Goal: Answer question/provide support

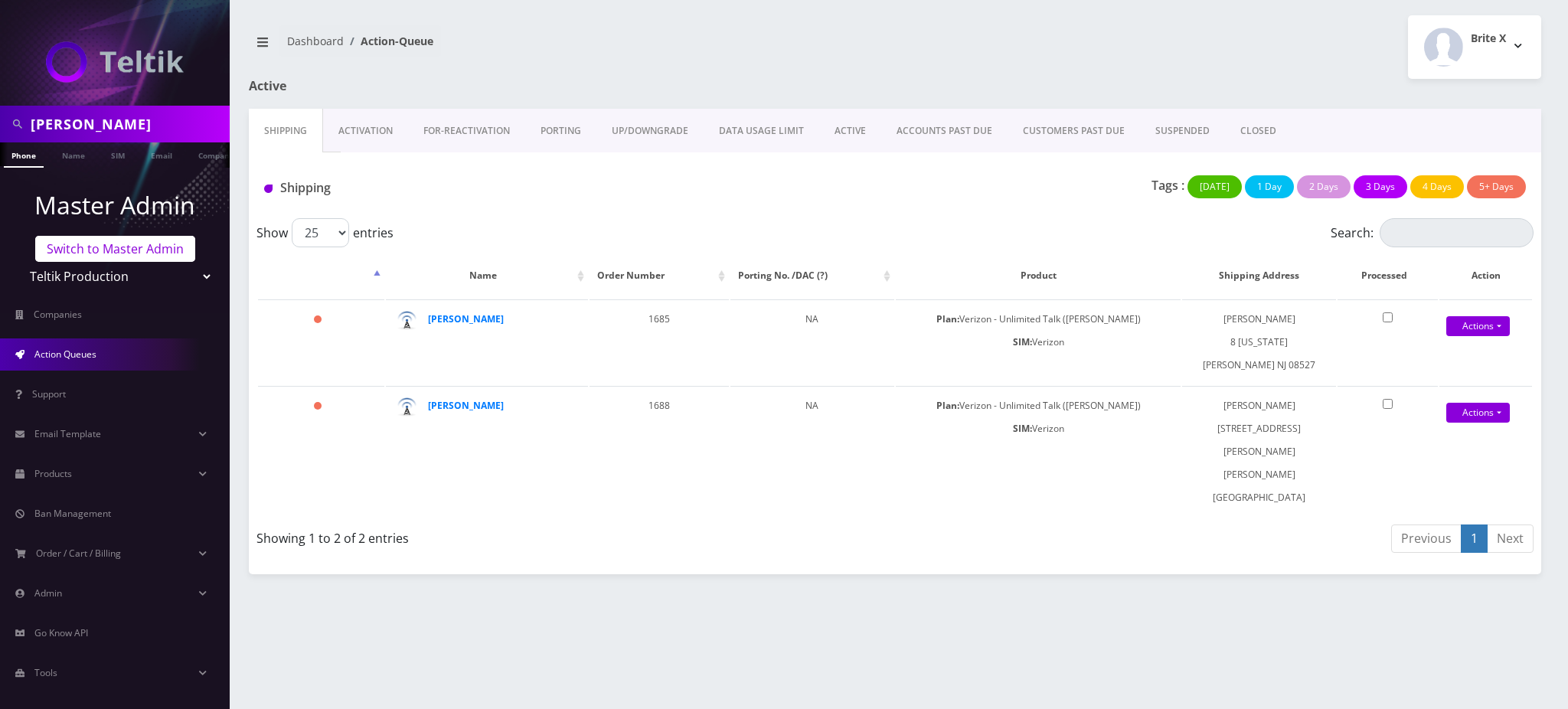
click at [106, 245] on link "Switch to Master Admin" at bounding box center [115, 248] width 160 height 26
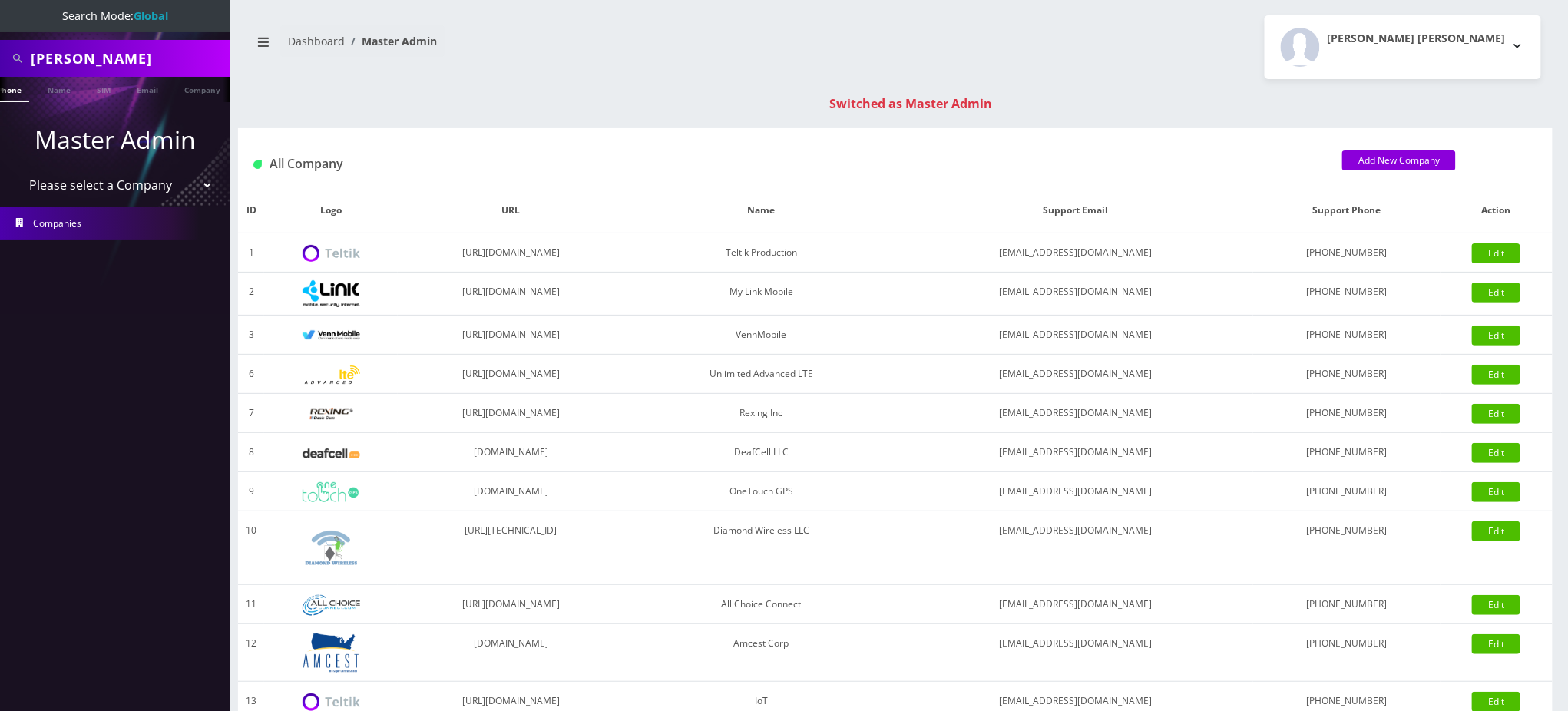
scroll to position [0, 14]
drag, startPoint x: 172, startPoint y: 65, endPoint x: 0, endPoint y: -30, distance: 196.5
click at [0, 0] on html "Search Mode: Global Yisroel Kaikov Phone Name SIM Email Company Customer Master…" at bounding box center [784, 545] width 1568 height 1091
type input "6673357019"
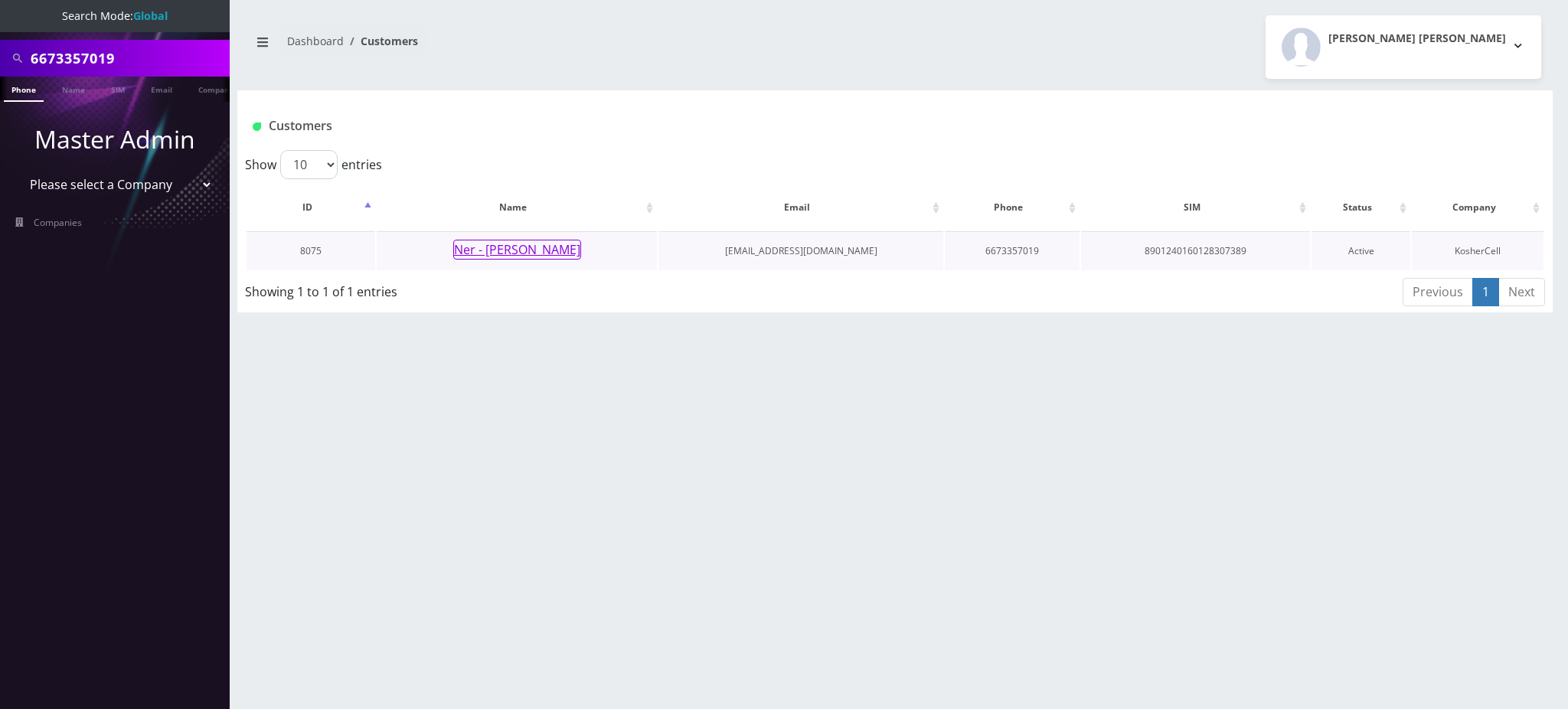
click at [524, 255] on button "Ner - [PERSON_NAME]" at bounding box center [517, 248] width 128 height 20
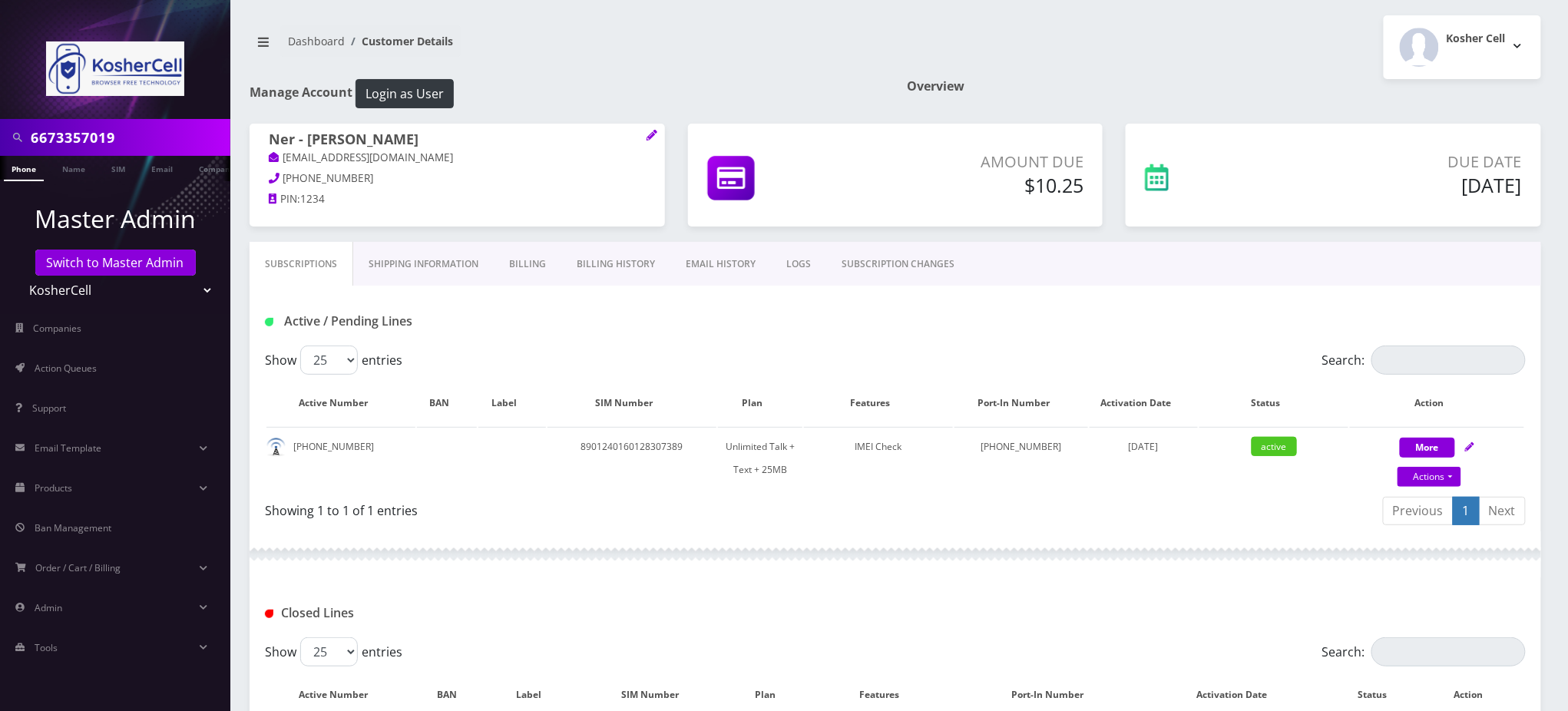
click at [903, 264] on link "SUBSCRIPTION CHANGES" at bounding box center [898, 264] width 144 height 44
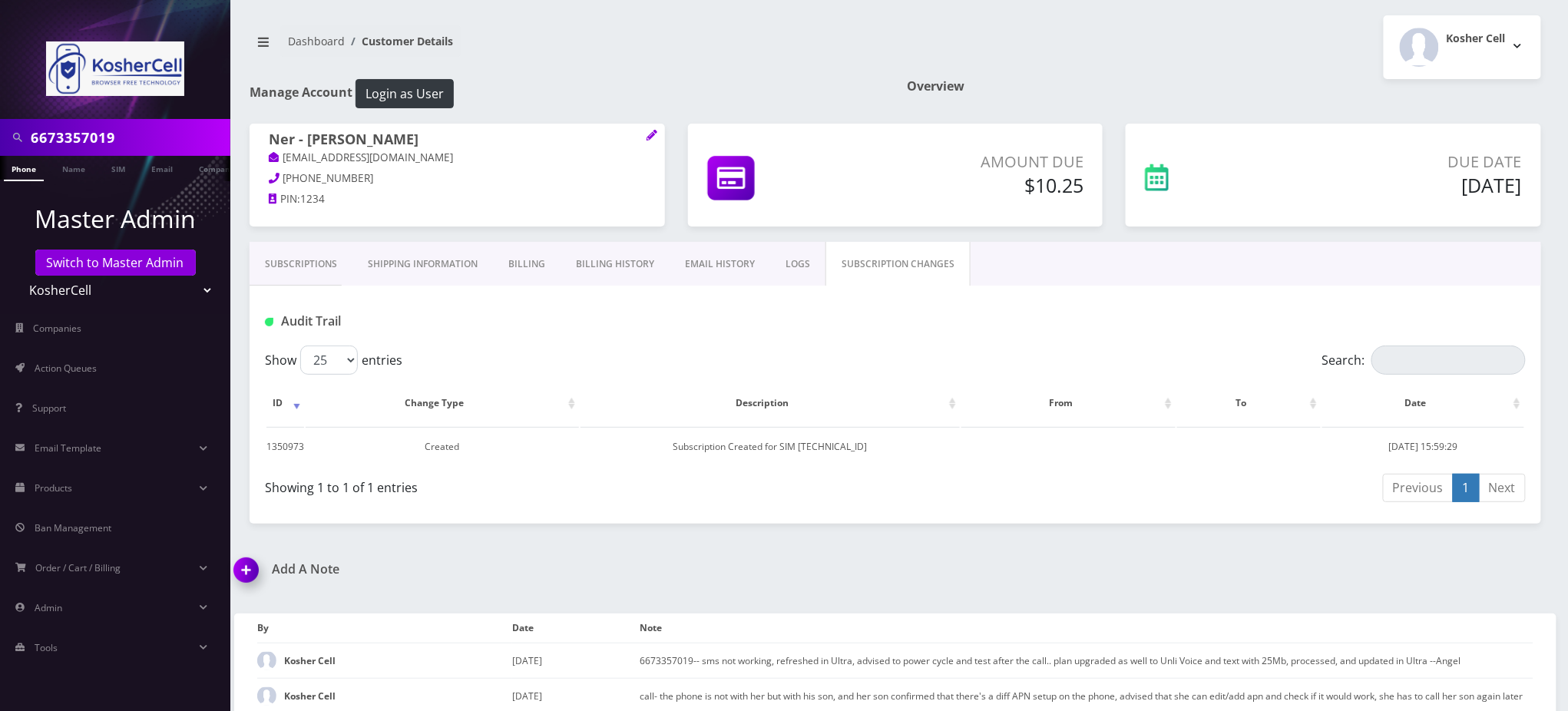
click at [302, 263] on link "Subscriptions" at bounding box center [300, 264] width 103 height 44
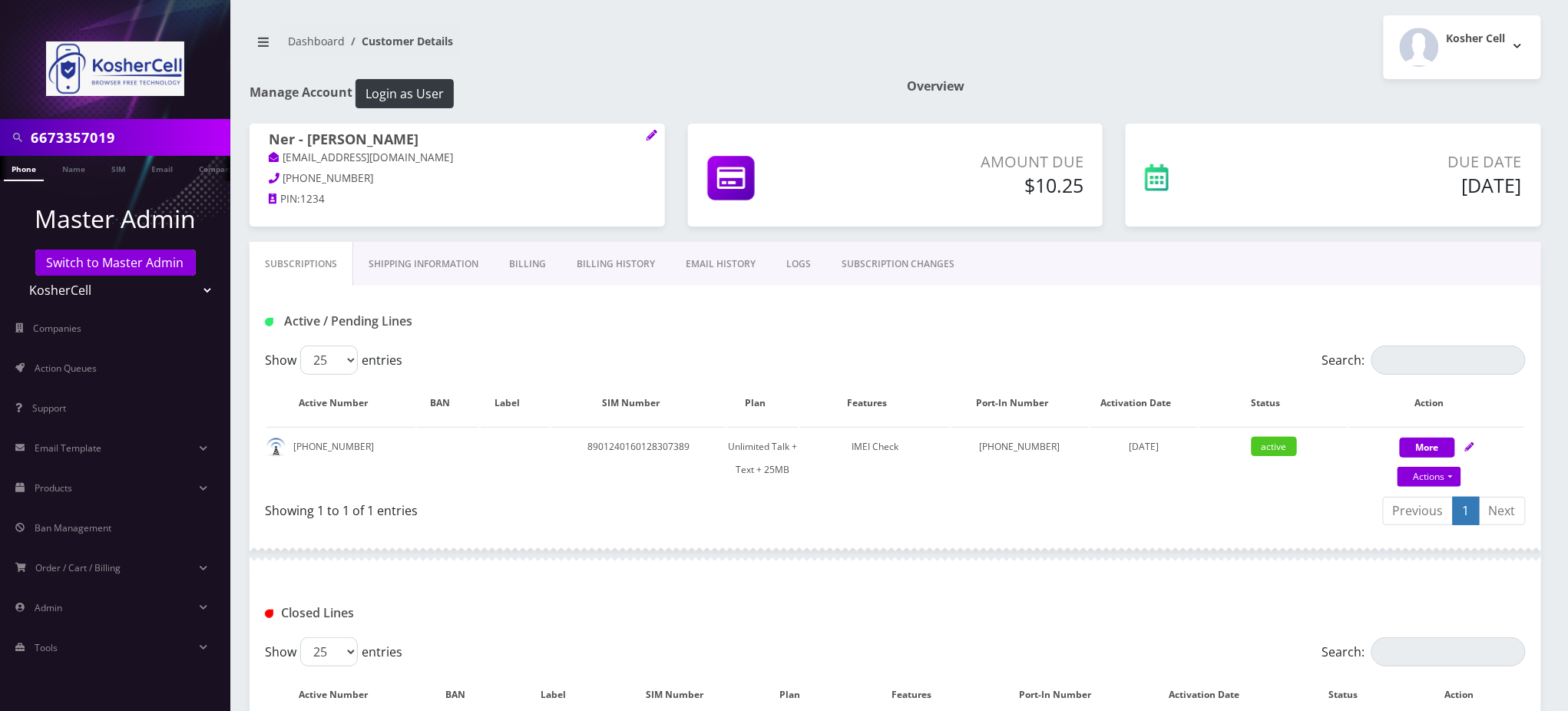
click at [59, 136] on input "6673357019" at bounding box center [128, 137] width 196 height 29
click at [1033, 68] on div "Kosher Cell Logout" at bounding box center [1223, 47] width 658 height 64
click at [1076, 56] on div "Kosher Cell Logout" at bounding box center [1223, 47] width 658 height 64
click at [741, 71] on div "Dashboard Customer Details Kosher Cell Logout" at bounding box center [895, 47] width 1314 height 64
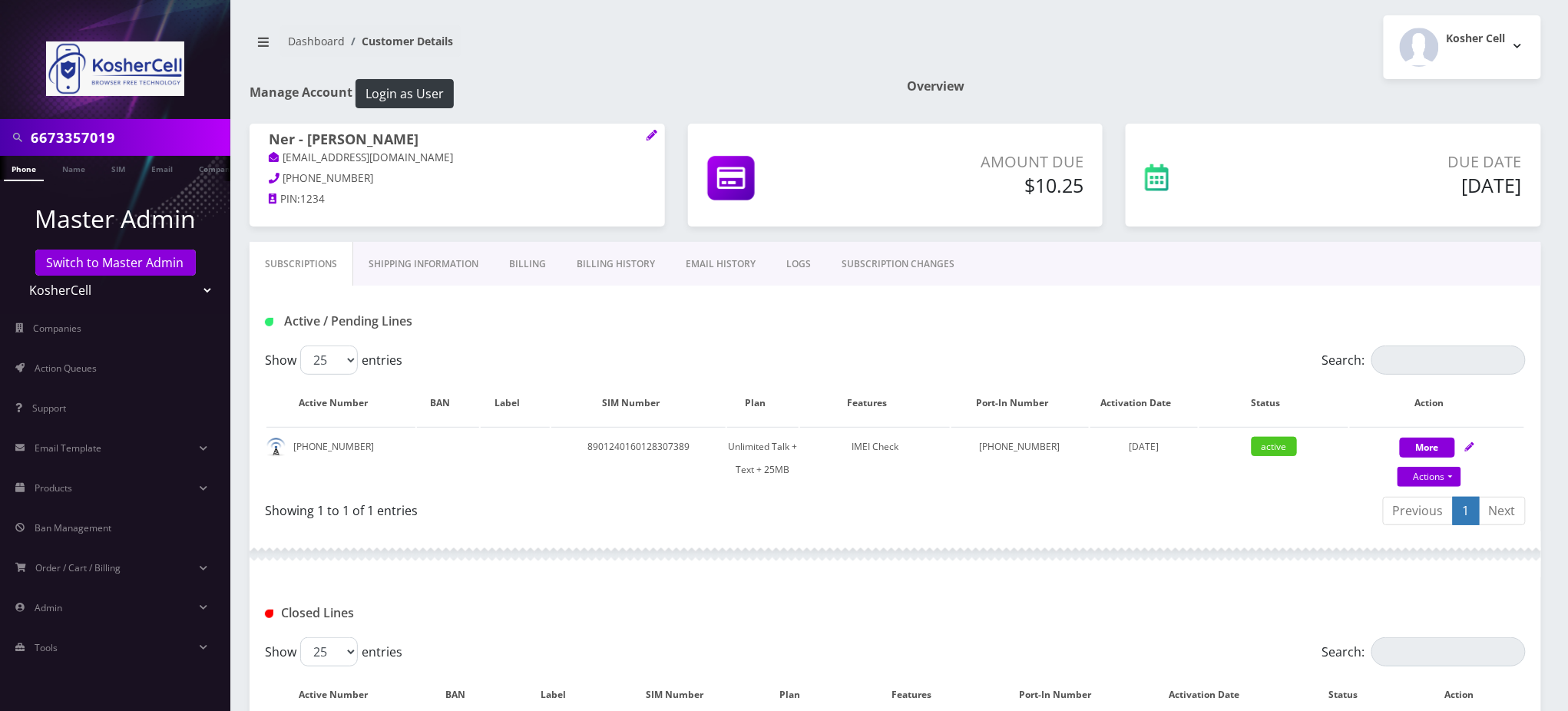
click at [1199, 31] on div "Kosher Cell Logout" at bounding box center [1223, 47] width 658 height 64
click at [83, 142] on input "6673357019" at bounding box center [128, 137] width 196 height 29
click at [83, 141] on input "6673357019" at bounding box center [128, 137] width 196 height 29
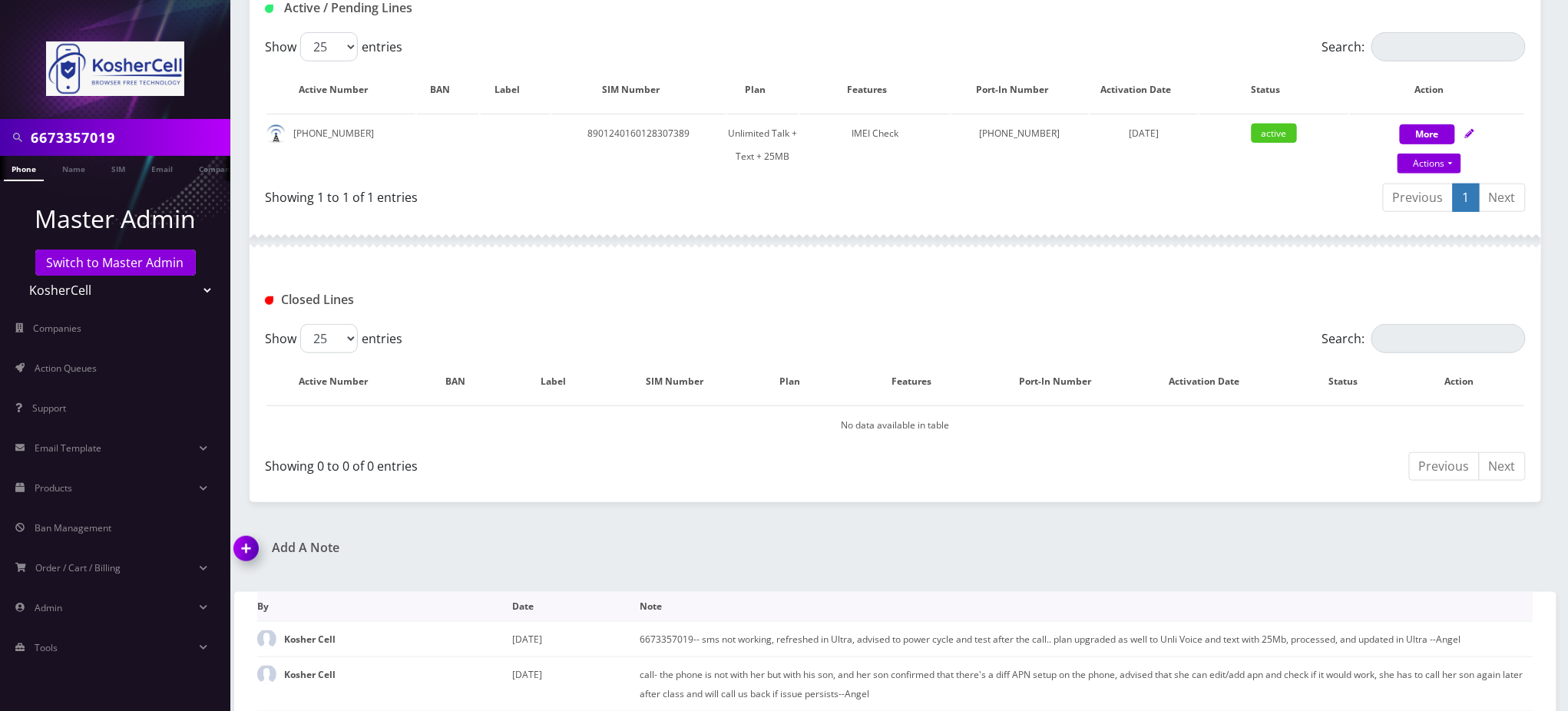
scroll to position [390, 0]
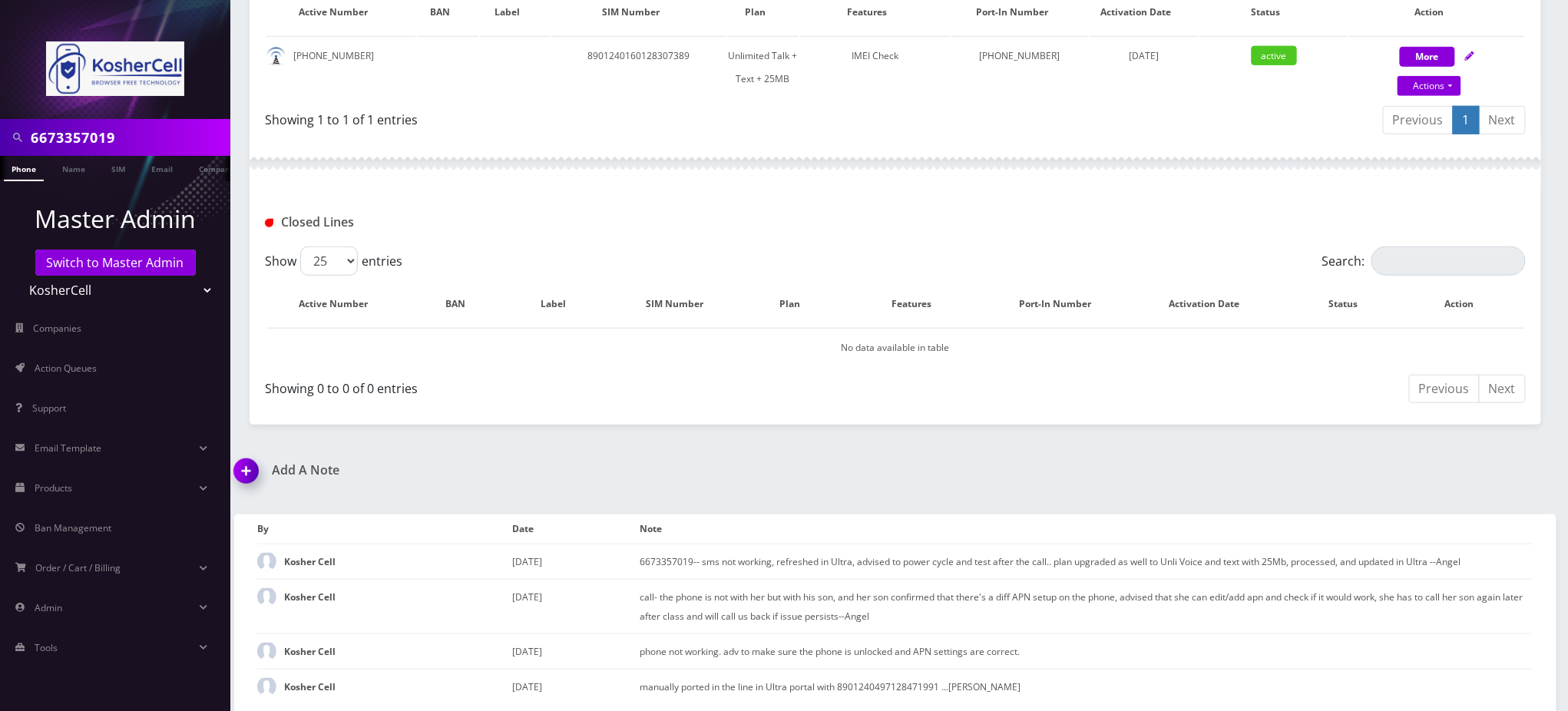
click at [248, 464] on img at bounding box center [248, 475] width 45 height 45
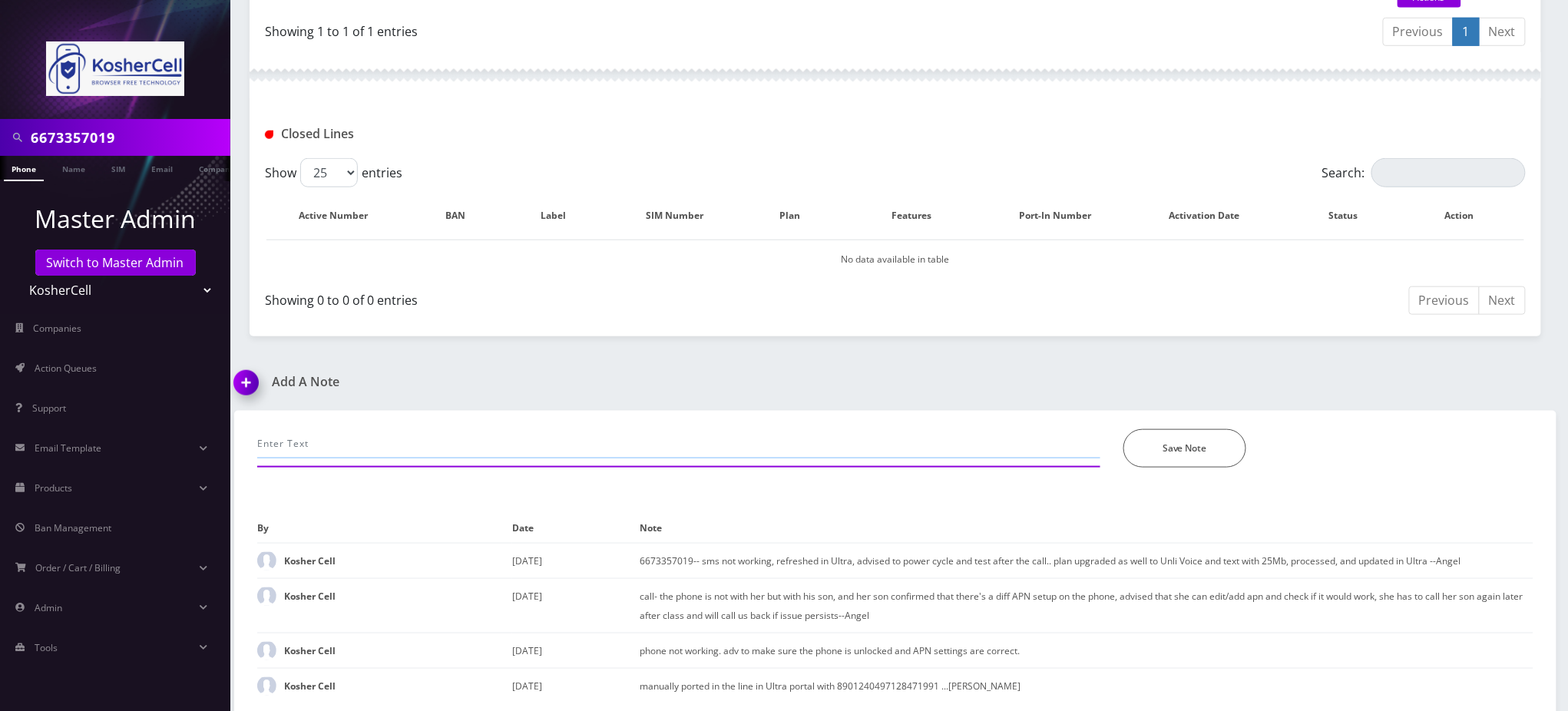
click at [358, 437] on input "text" at bounding box center [678, 443] width 843 height 29
paste input "TEL-1439 Rochelle - 6673357019 unable to respond to Group Messages"
type input "TEL-1439 Rochelle - 6673357019 unable to respond to Group Messages"
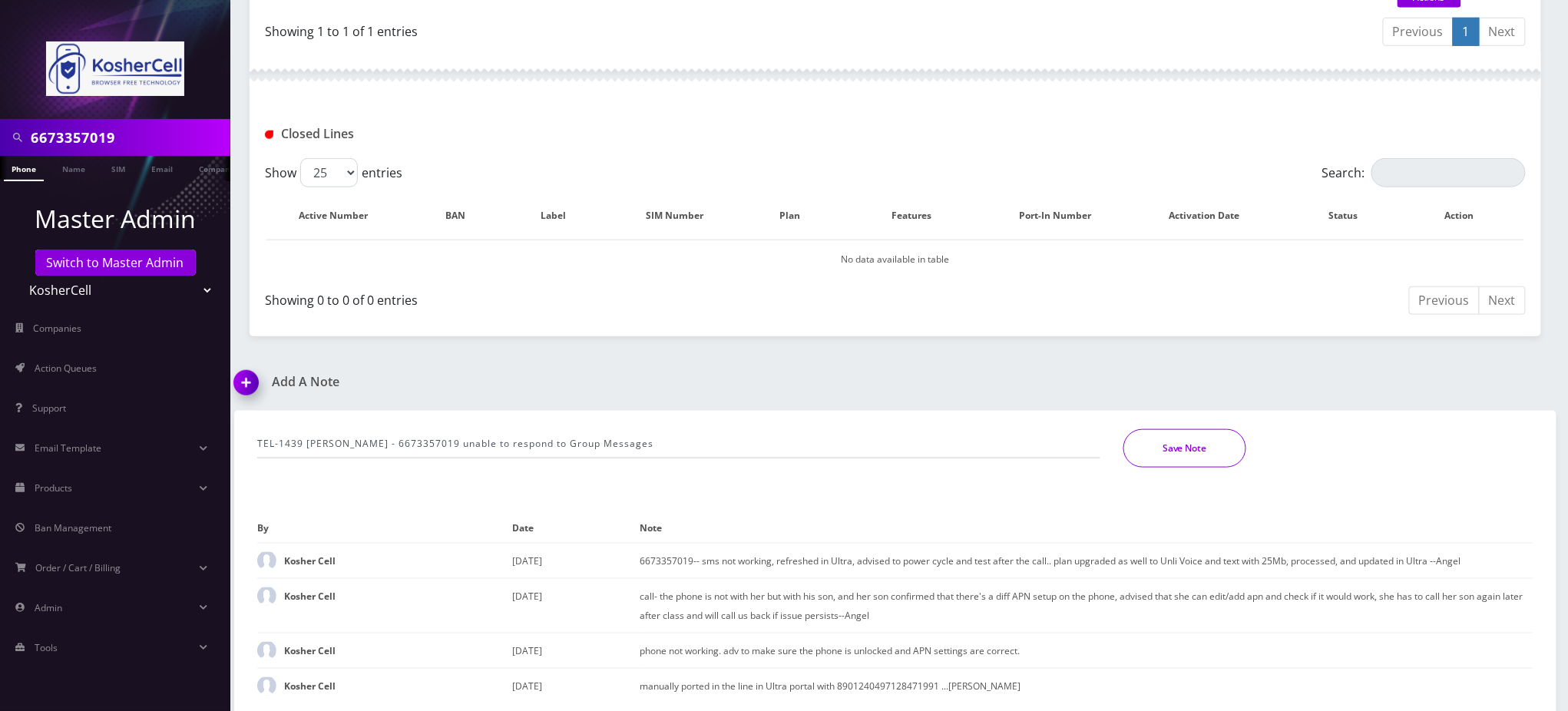
click at [1200, 449] on button "Save Note" at bounding box center [1184, 447] width 123 height 38
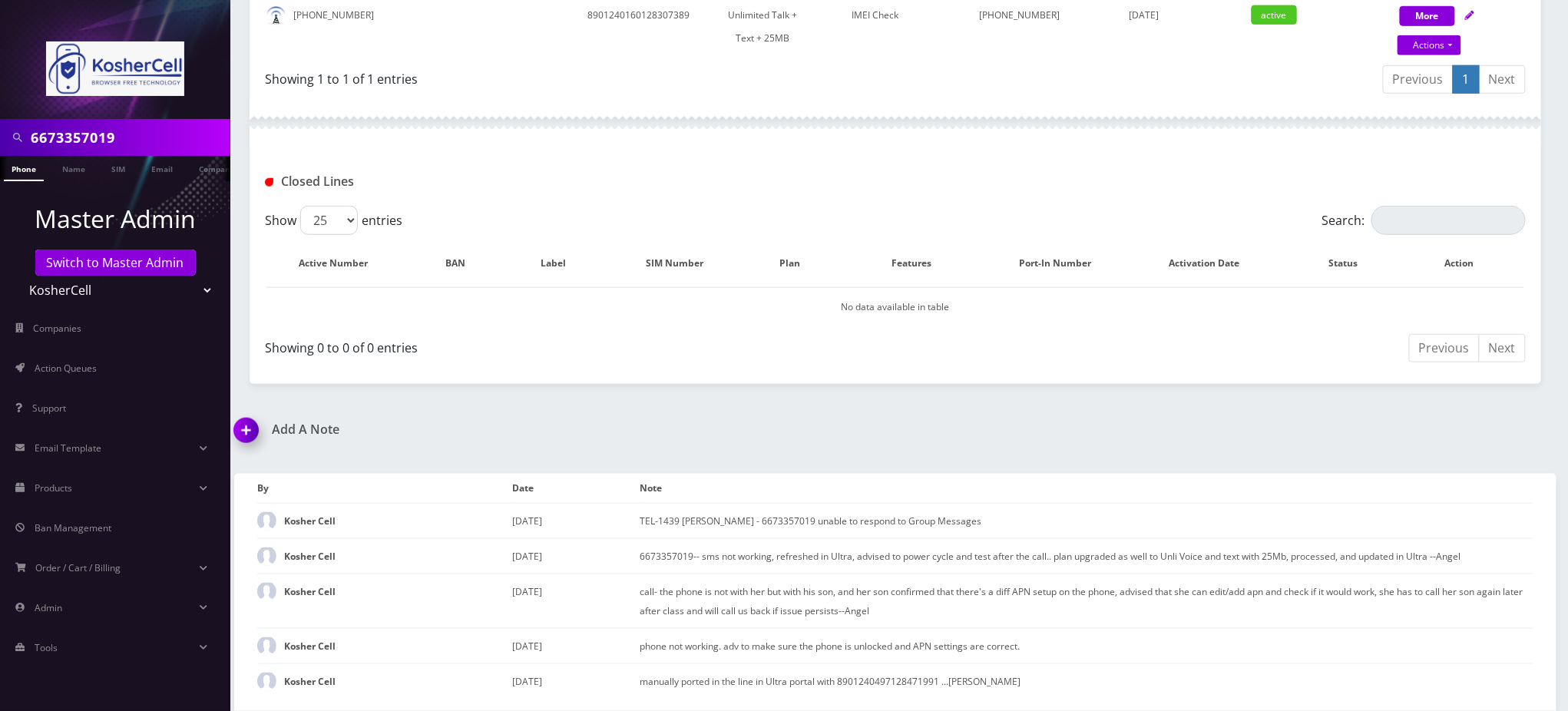
scroll to position [426, 0]
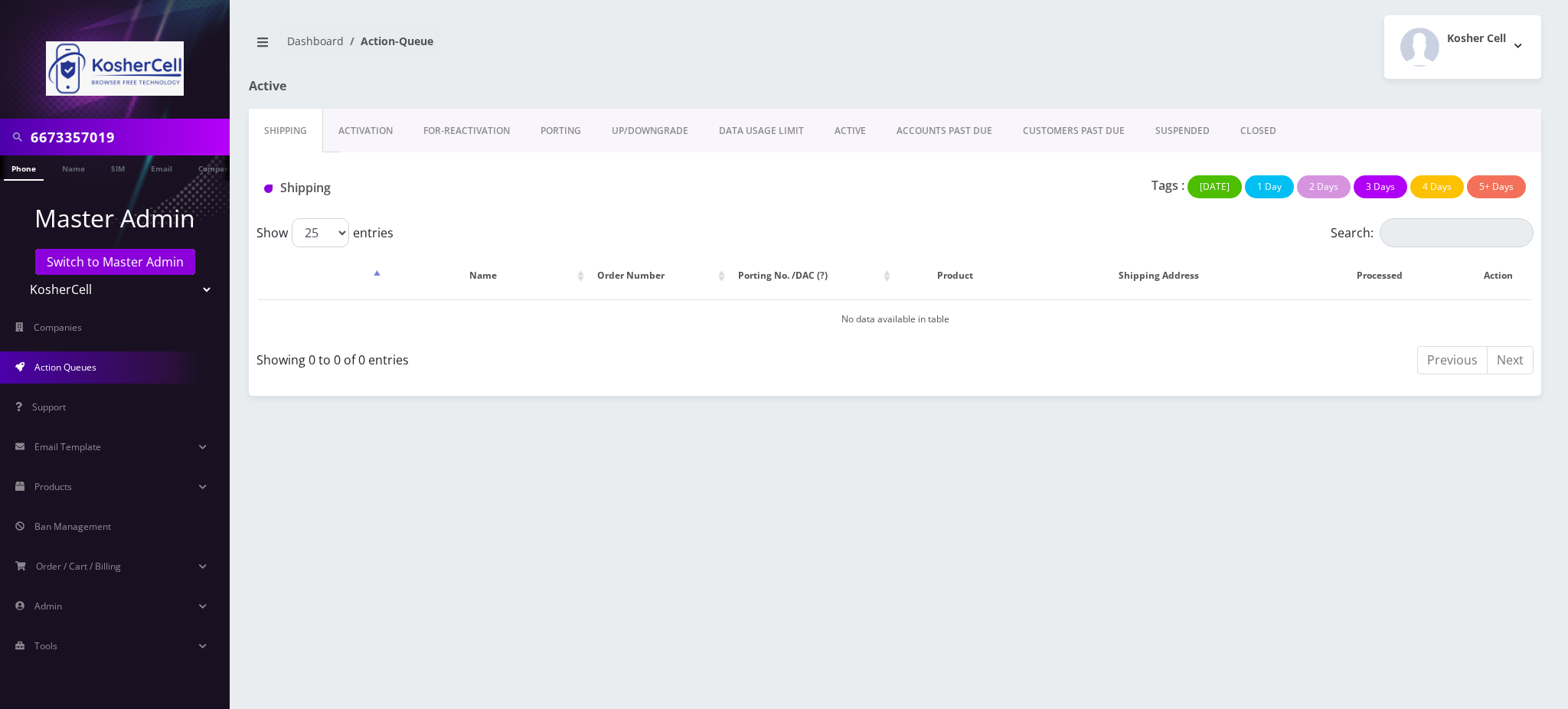
click at [739, 203] on div "Tags : [DATE] 1 Day 2 Days 3 Days 4 Days 5+ Days" at bounding box center [1109, 191] width 857 height 31
